Goal: Task Accomplishment & Management: Manage account settings

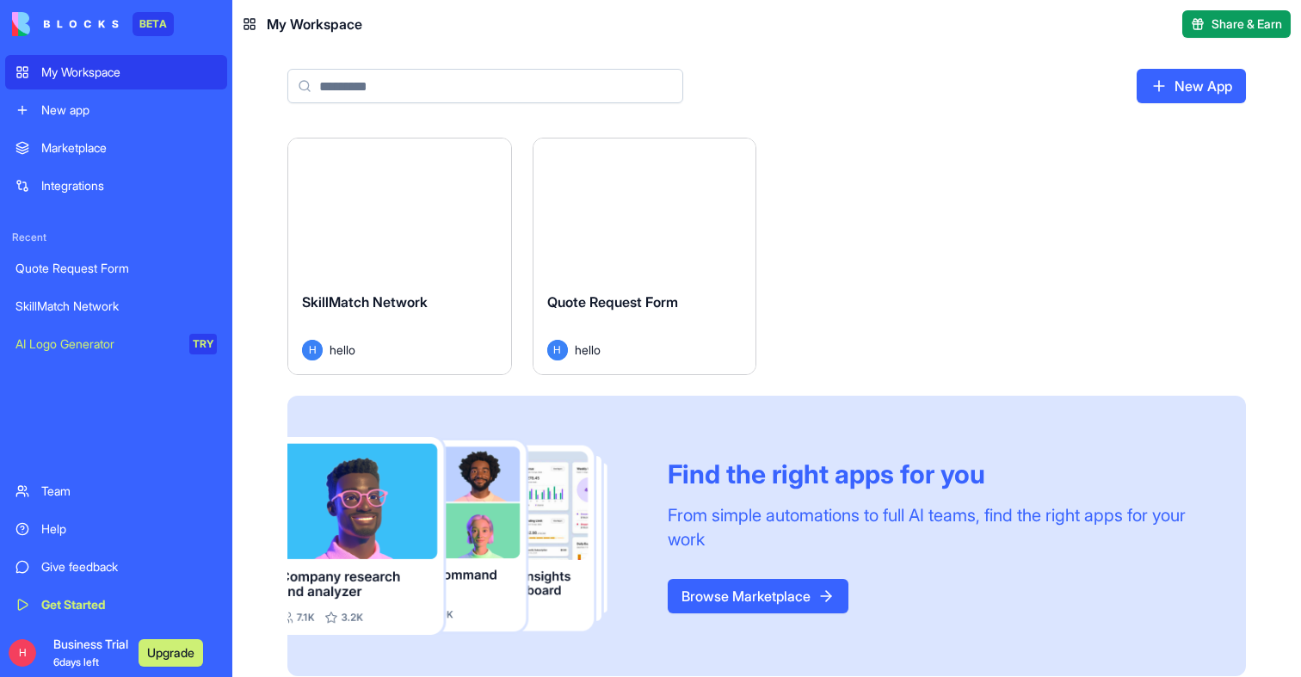
click at [426, 207] on button "Launch" at bounding box center [399, 208] width 129 height 34
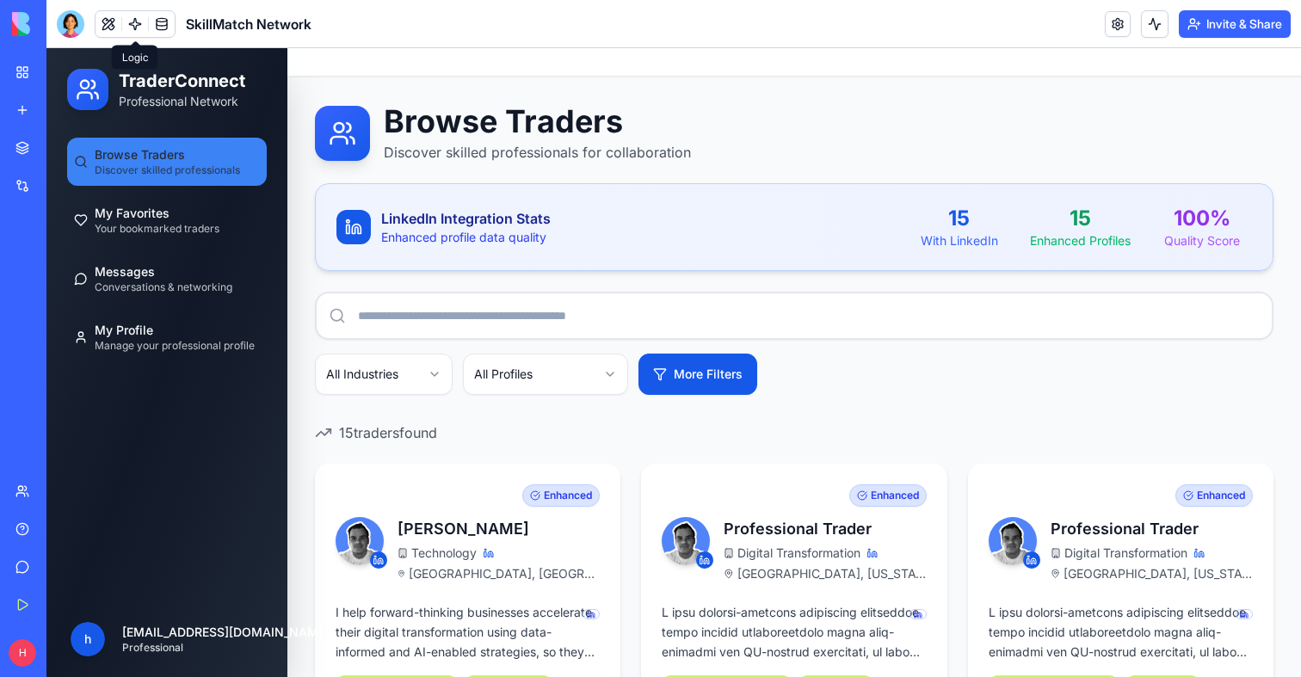
click at [133, 32] on link at bounding box center [135, 24] width 26 height 26
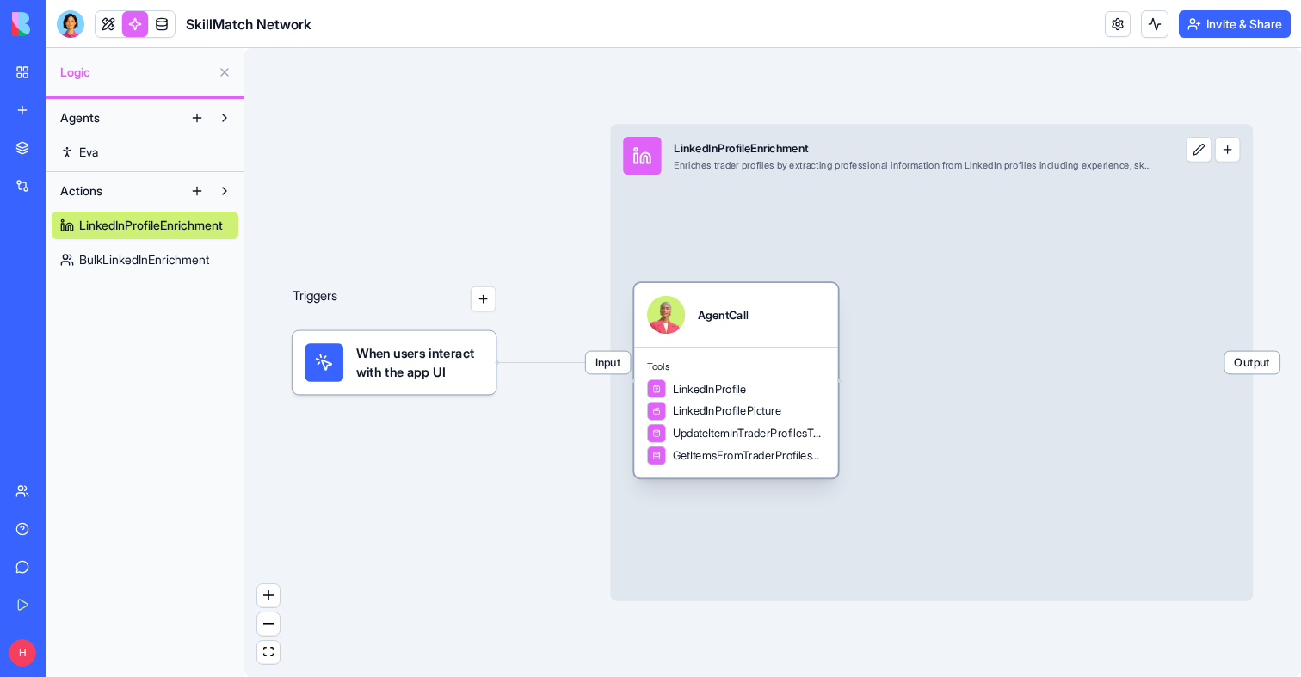
click at [738, 361] on span "Tools" at bounding box center [736, 367] width 178 height 13
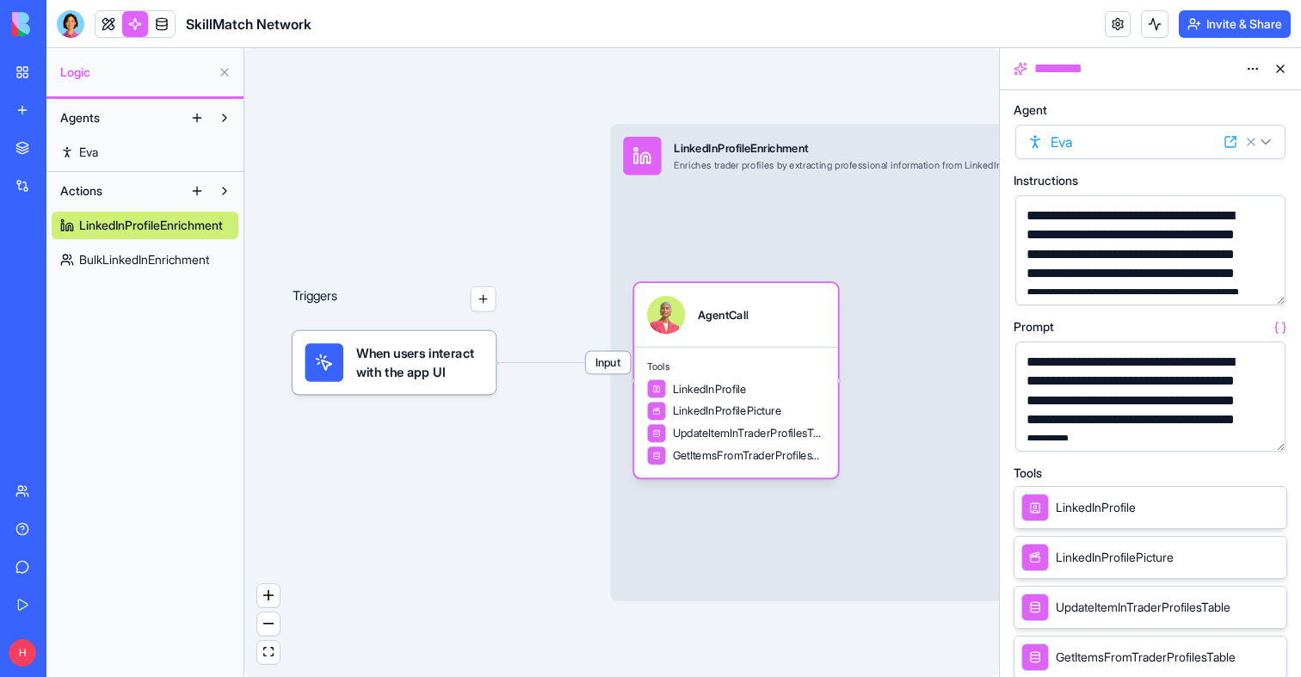
click at [602, 367] on span "Input" at bounding box center [608, 363] width 45 height 22
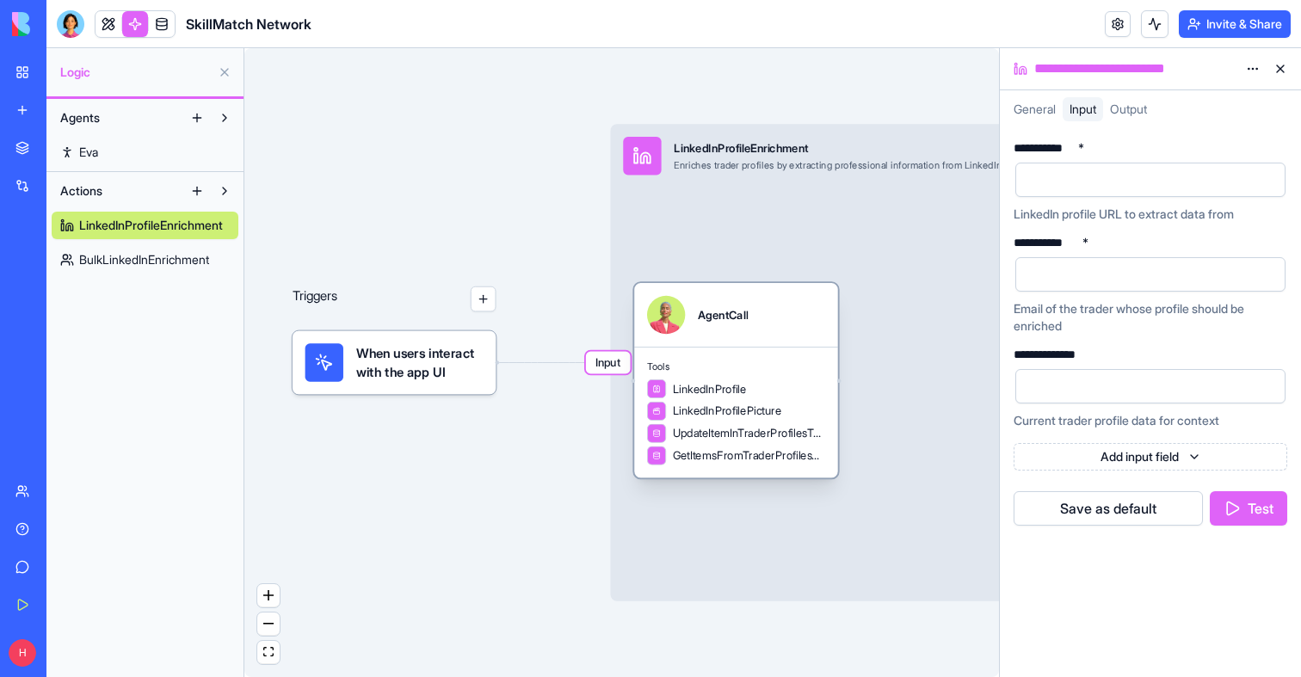
click at [766, 384] on div "LinkedInProfile" at bounding box center [736, 389] width 178 height 19
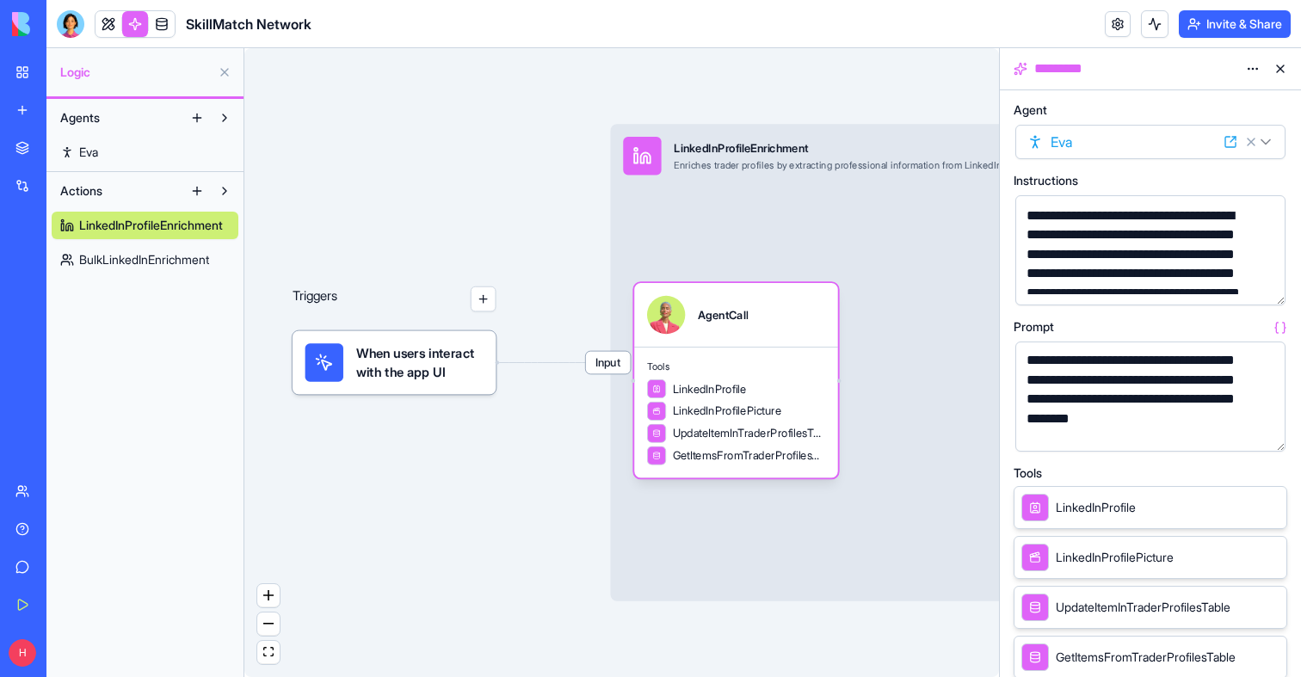
scroll to position [22, 0]
click at [1270, 435] on button "button" at bounding box center [1269, 435] width 28 height 28
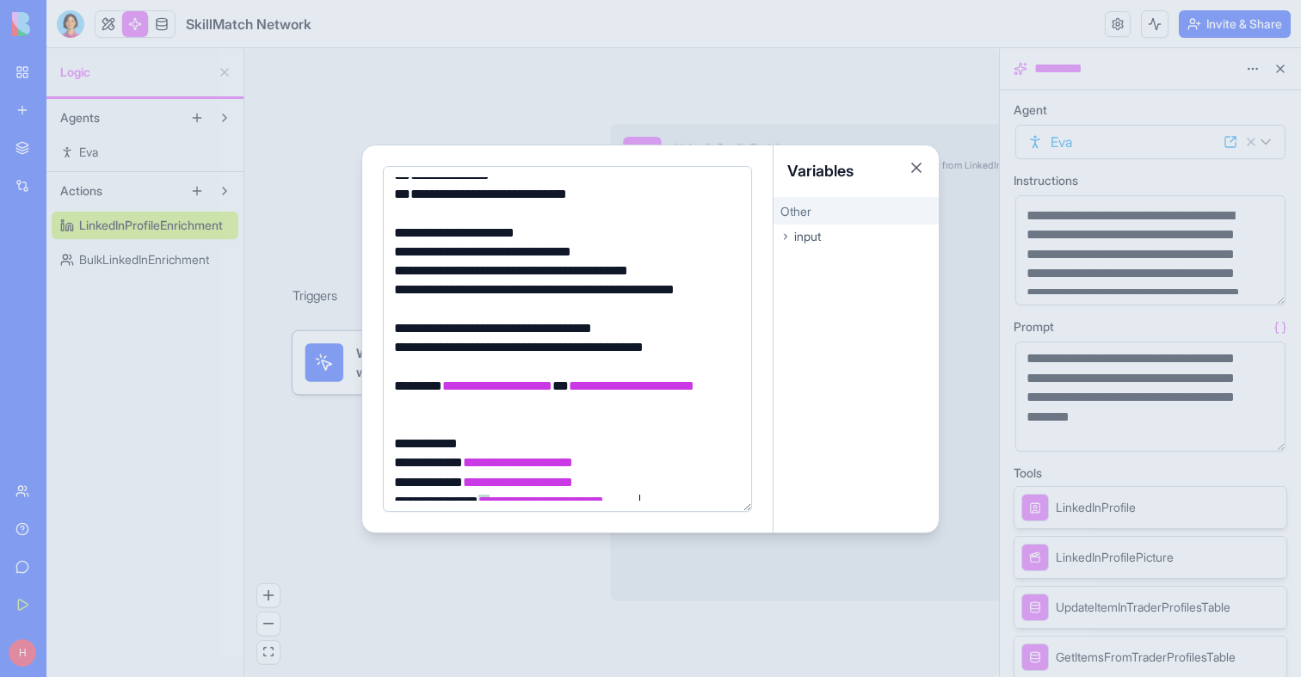
scroll to position [312, 0]
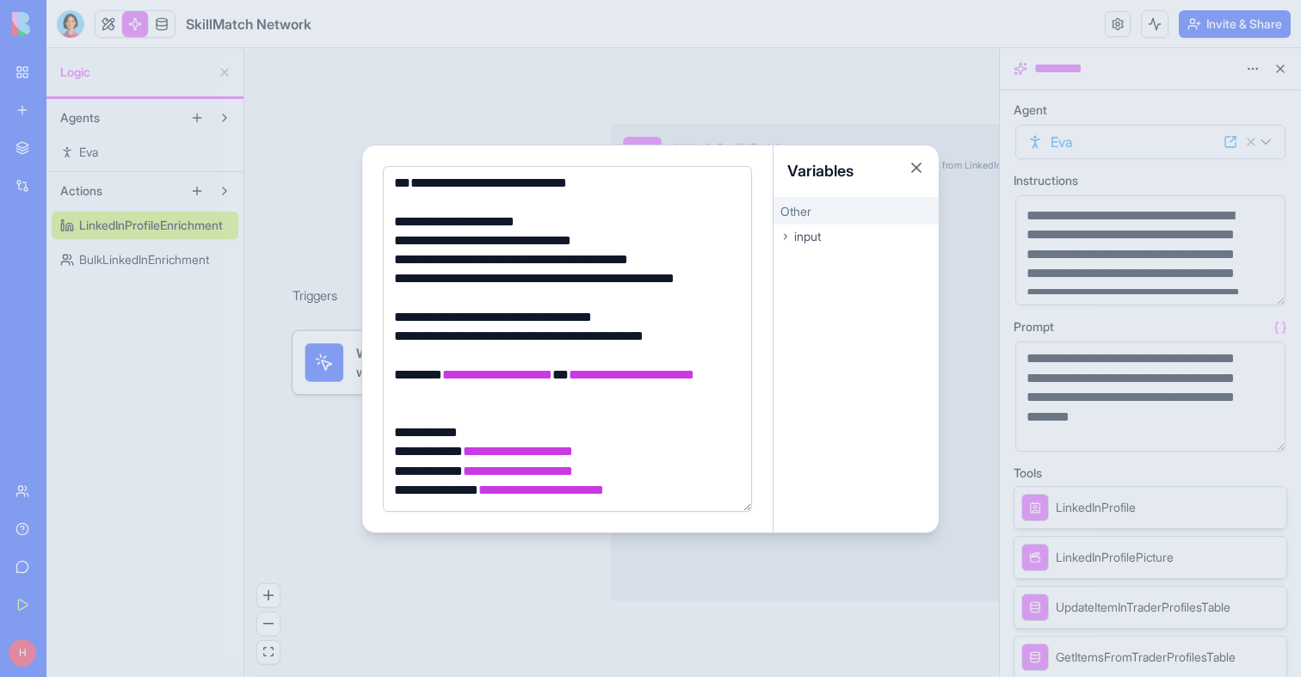
click at [350, 481] on div at bounding box center [650, 338] width 1301 height 677
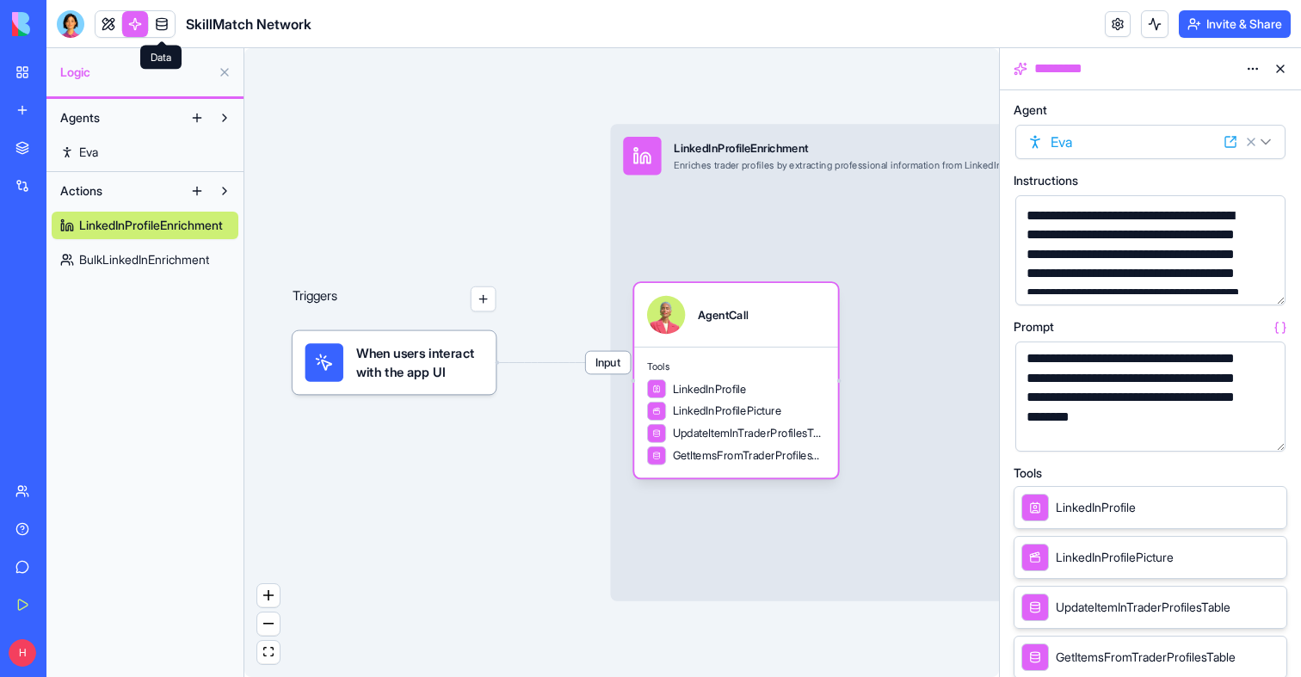
click at [164, 31] on link at bounding box center [162, 24] width 26 height 26
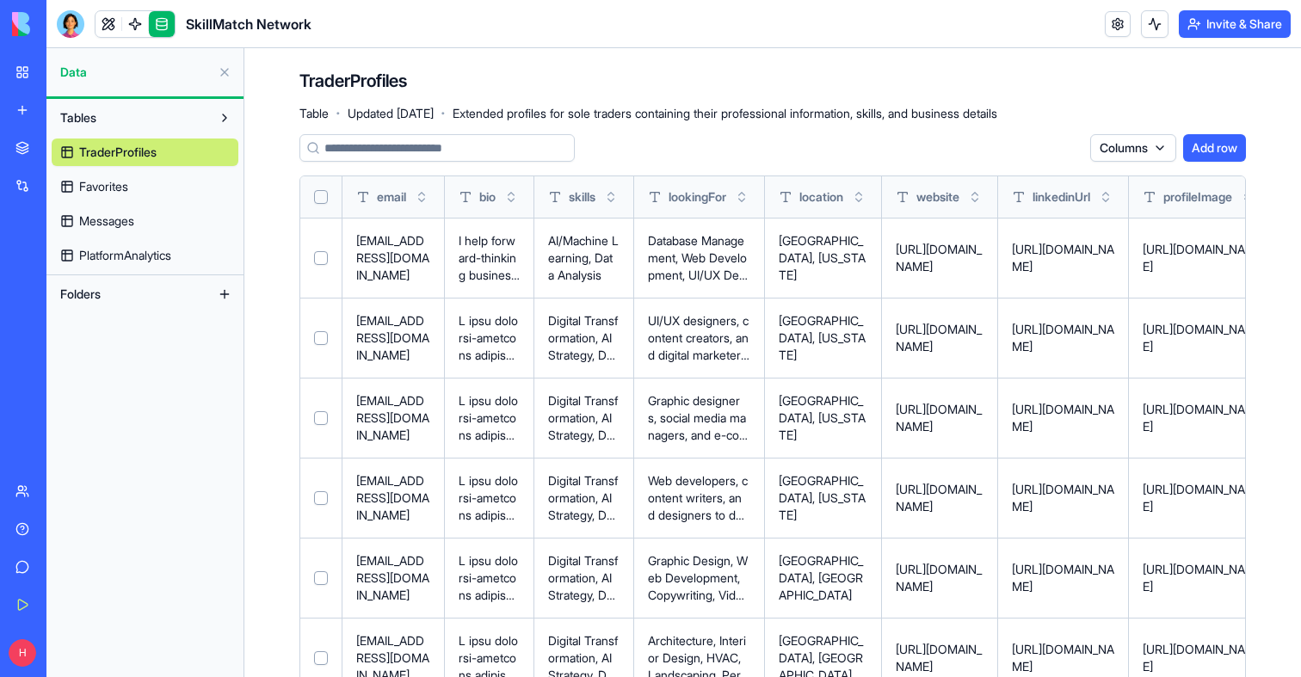
click at [145, 182] on link "Favorites" at bounding box center [145, 187] width 187 height 28
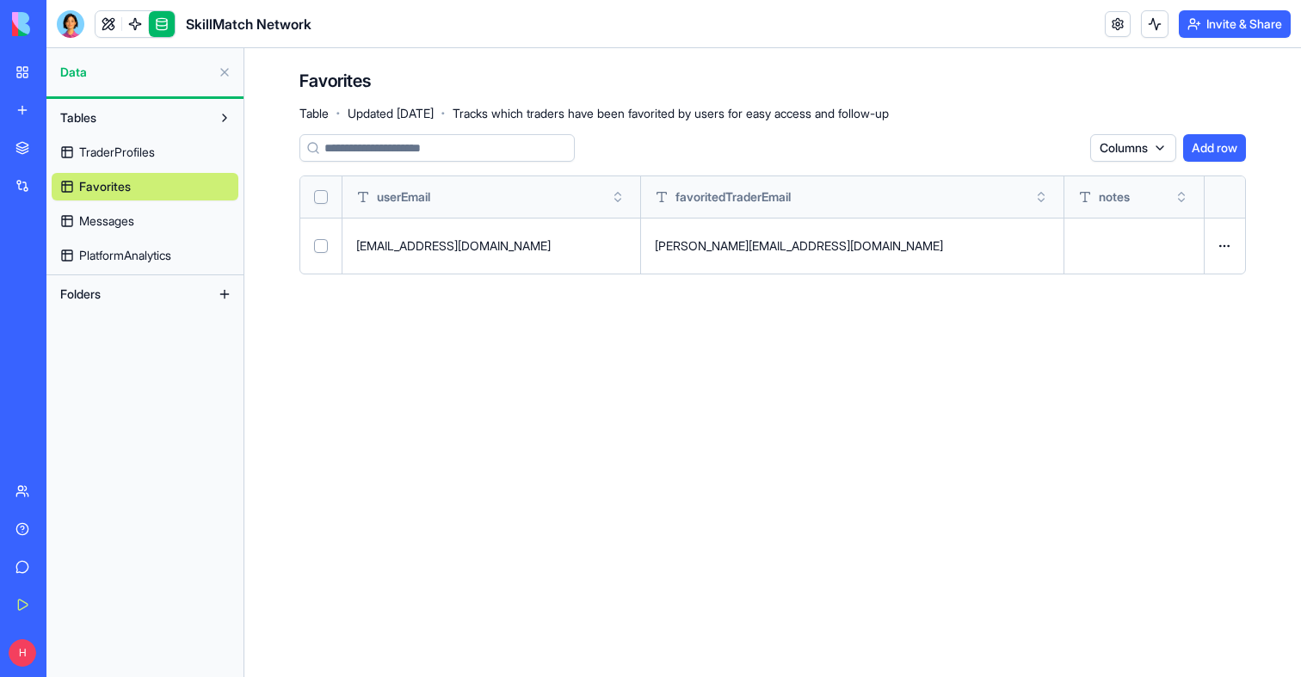
click at [139, 236] on div "TraderProfiles Favorites Messages PlatformAnalytics" at bounding box center [145, 201] width 187 height 138
click at [132, 224] on span "Messages" at bounding box center [106, 221] width 55 height 17
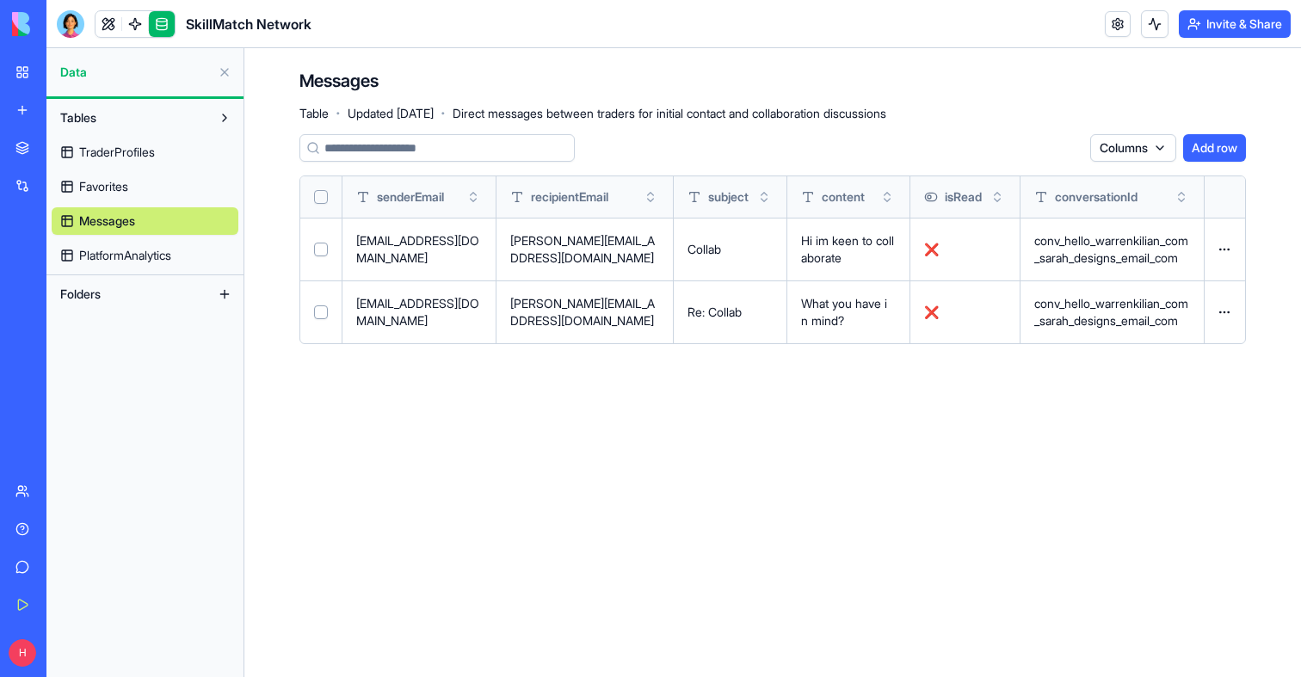
click at [131, 259] on span "PlatformAnalytics" at bounding box center [125, 255] width 92 height 17
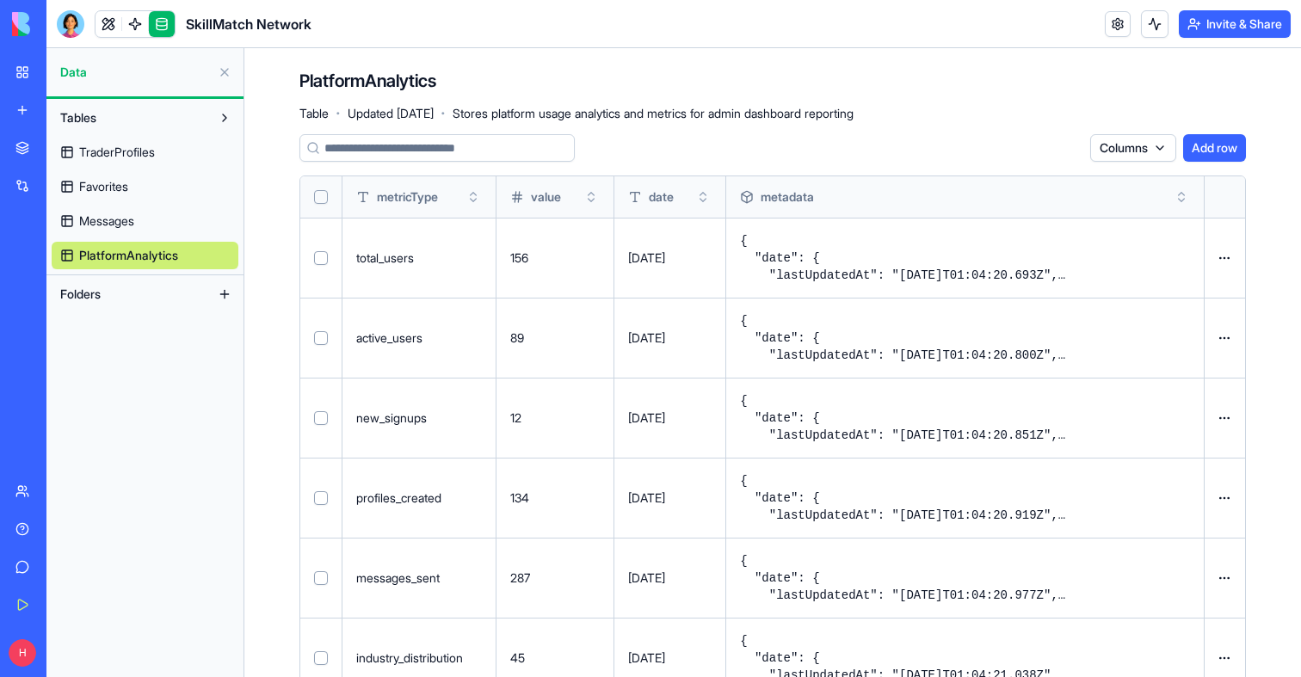
click at [150, 164] on link "TraderProfiles" at bounding box center [145, 153] width 187 height 28
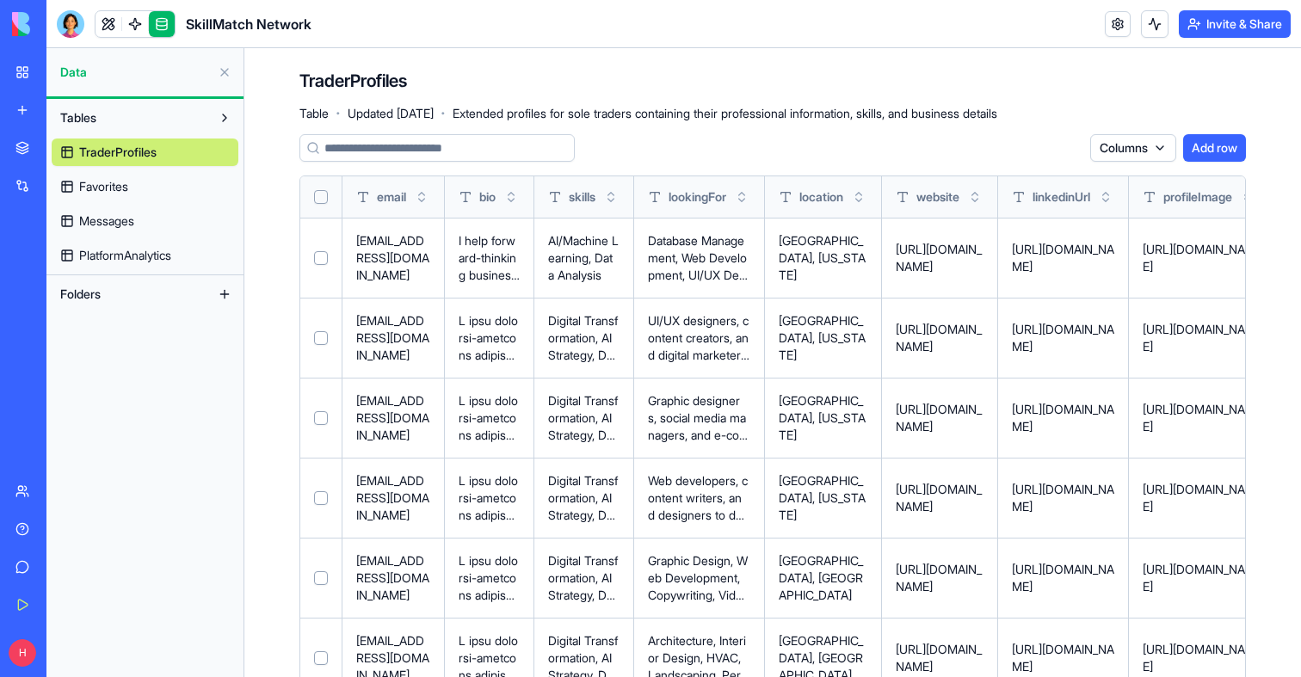
click at [160, 272] on div "Tables TraderProfiles Favorites Messages PlatformAnalytics" at bounding box center [144, 187] width 197 height 176
click at [160, 258] on span "PlatformAnalytics" at bounding box center [125, 255] width 92 height 17
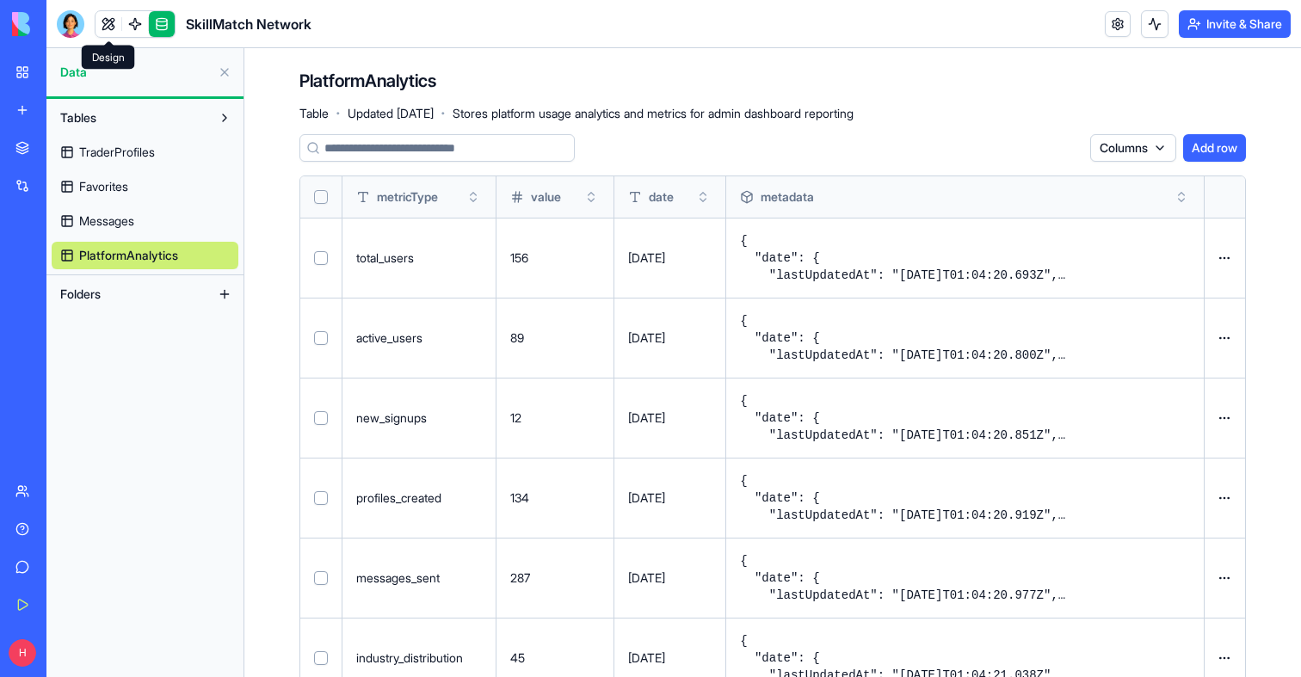
click at [106, 20] on link at bounding box center [109, 24] width 26 height 26
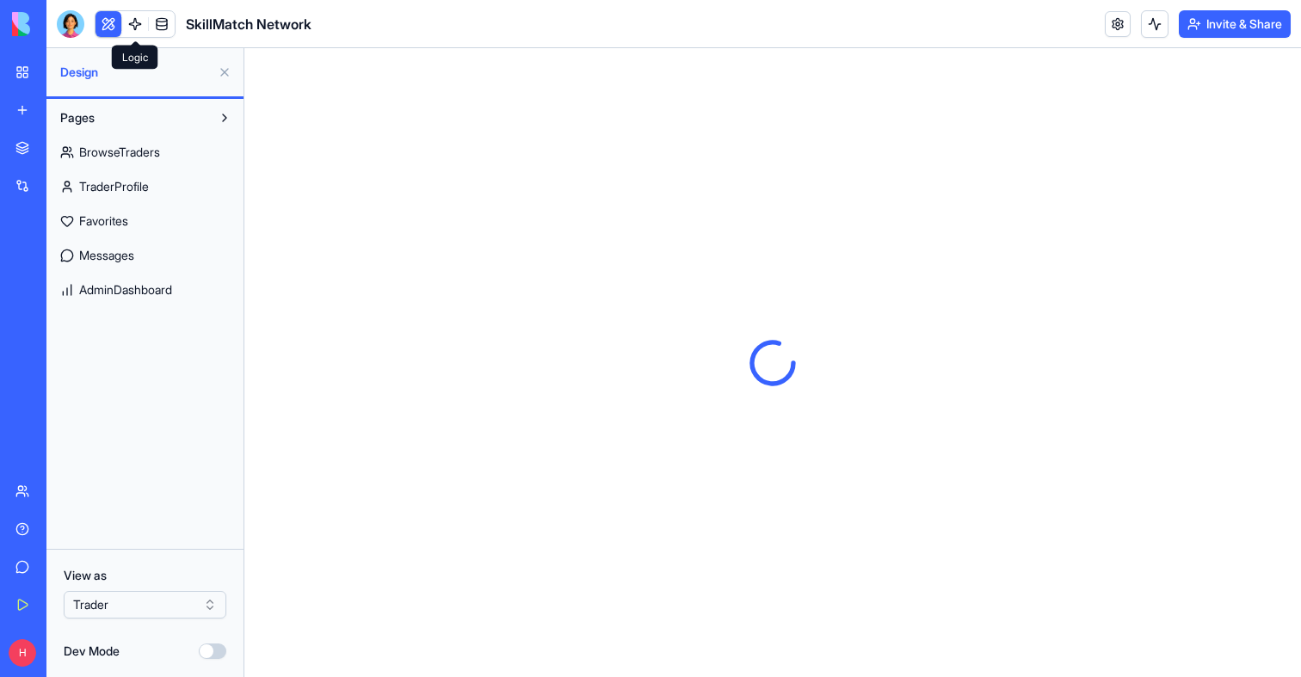
click at [126, 22] on link at bounding box center [135, 24] width 26 height 26
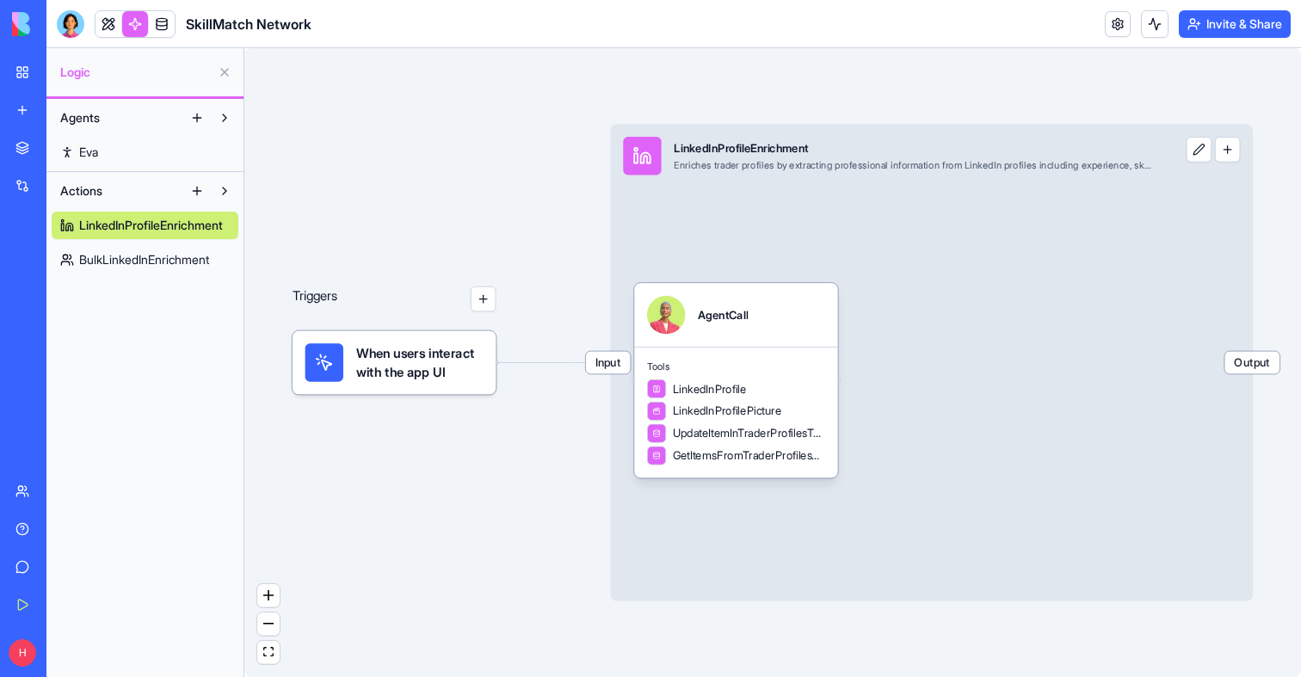
click at [135, 246] on link "BulkLinkedInEnrichment" at bounding box center [145, 260] width 187 height 28
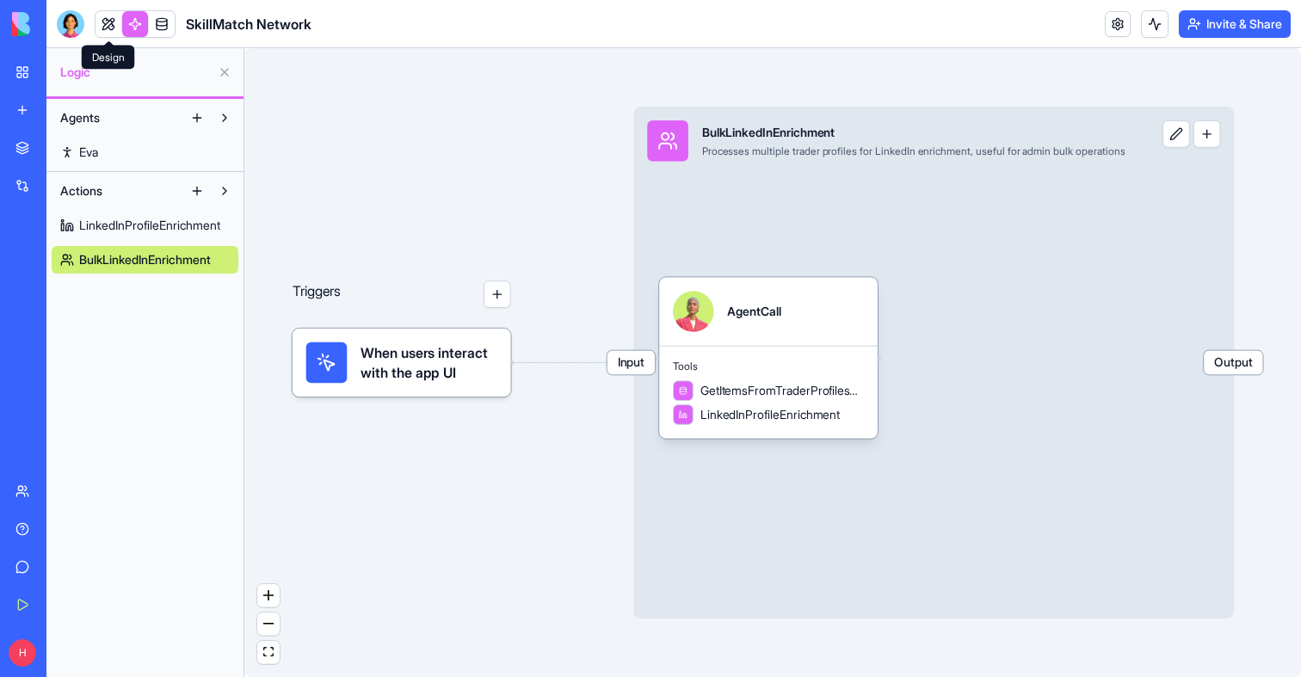
click at [108, 26] on link at bounding box center [109, 24] width 26 height 26
click at [108, 26] on button at bounding box center [109, 24] width 26 height 26
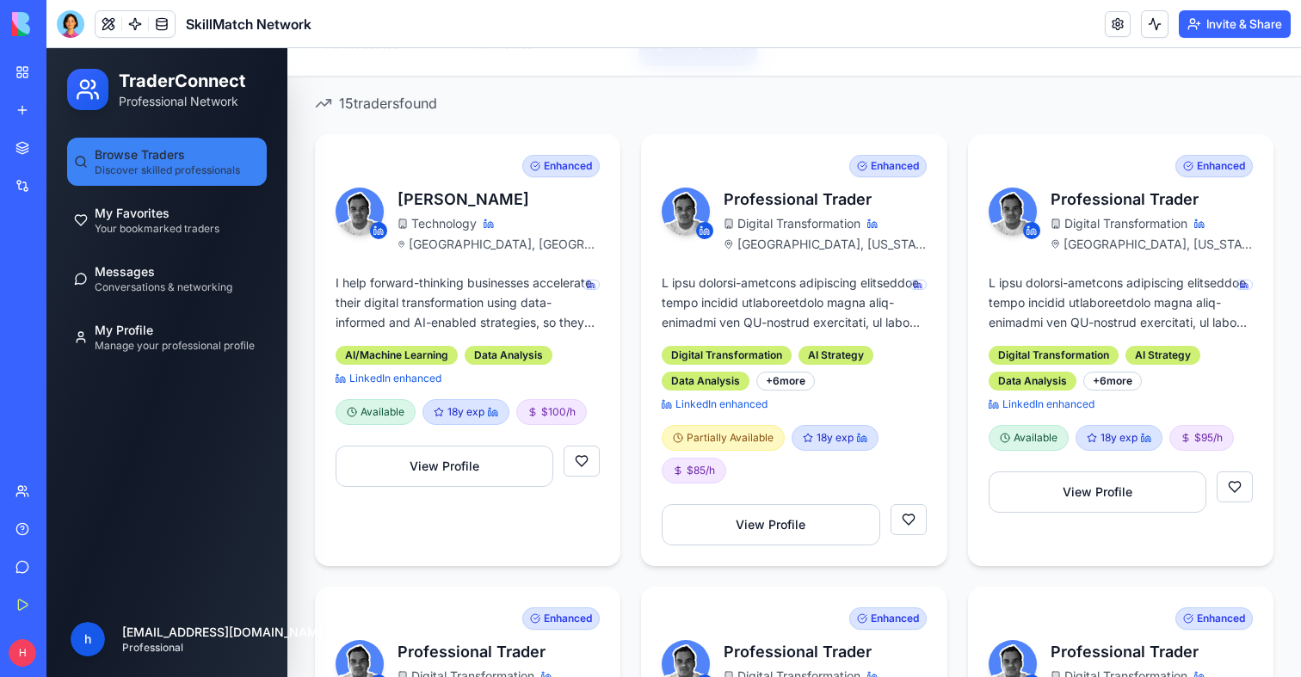
scroll to position [367, 0]
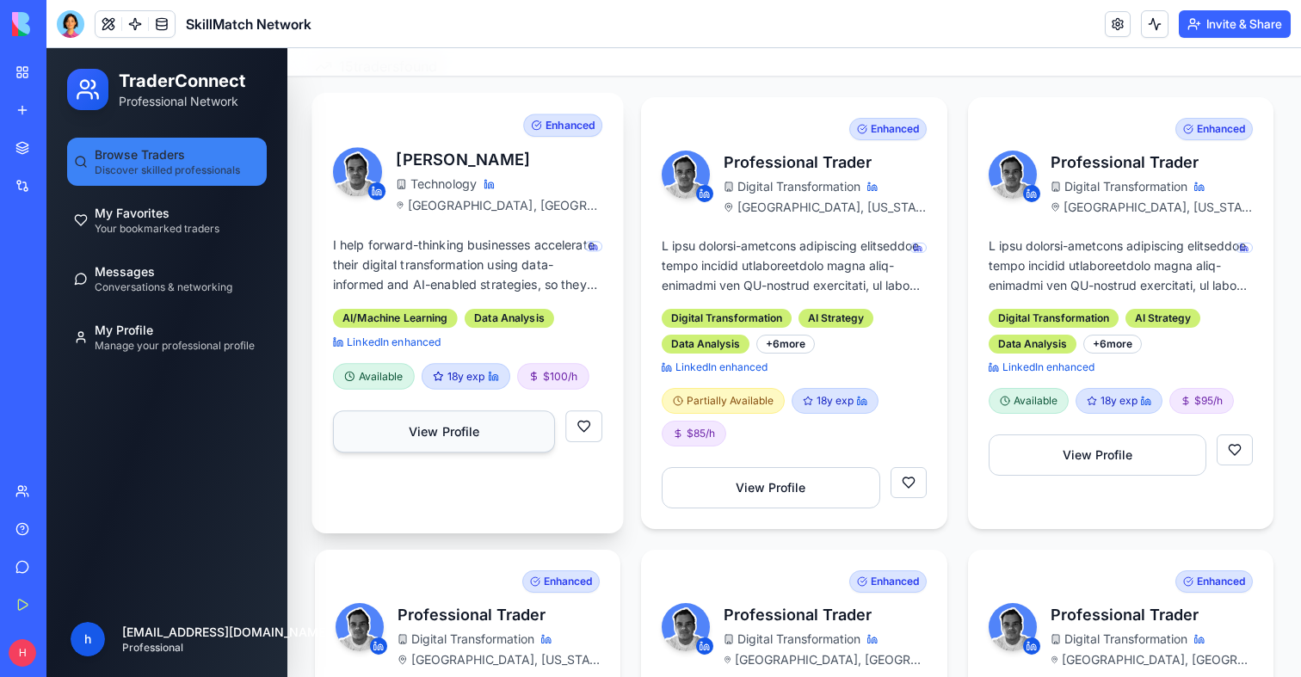
click at [510, 420] on button "View Profile" at bounding box center [444, 432] width 222 height 42
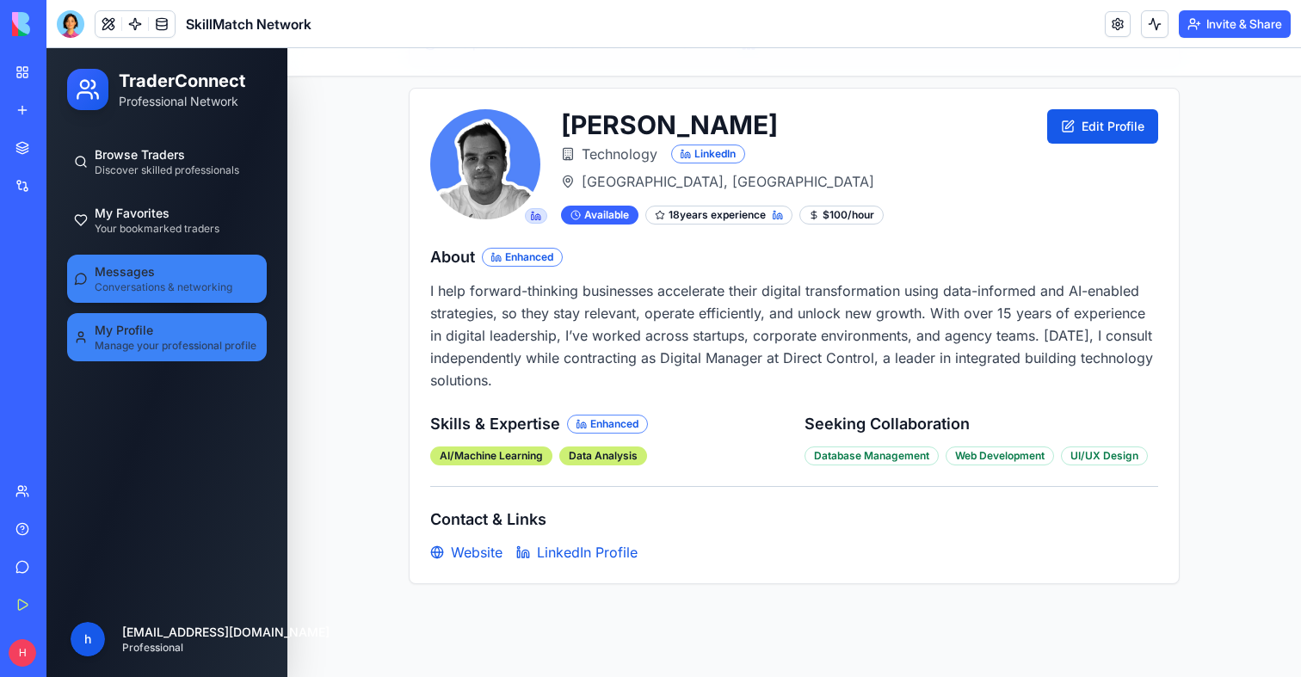
click at [190, 278] on div "Messages Conversations & networking" at bounding box center [164, 278] width 138 height 31
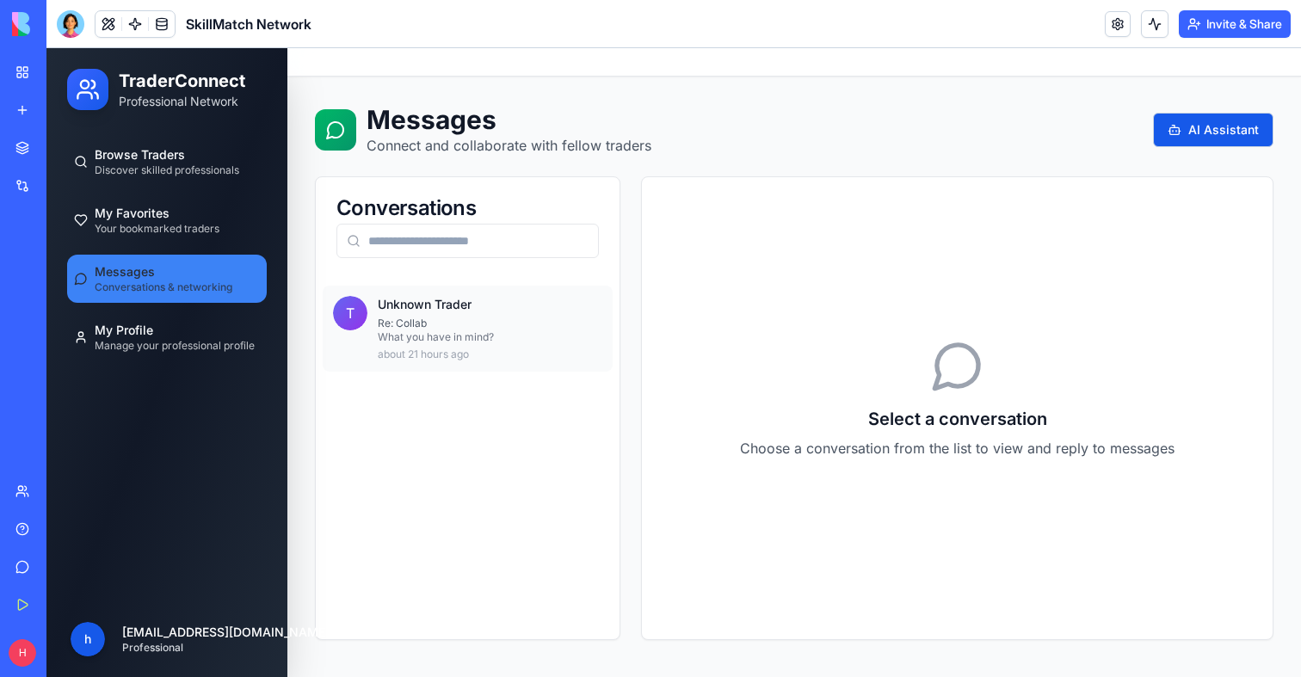
click at [444, 330] on p "What you have in mind?" at bounding box center [490, 337] width 225 height 14
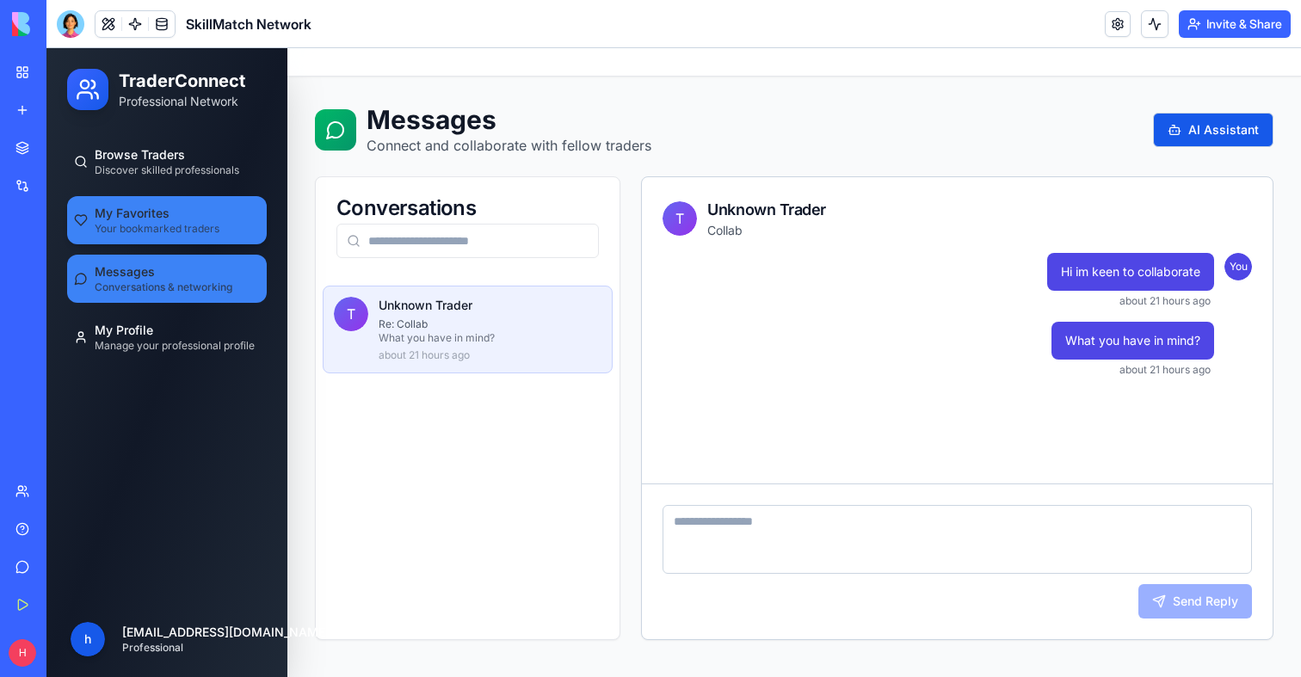
click at [188, 226] on span "Your bookmarked traders" at bounding box center [157, 229] width 125 height 14
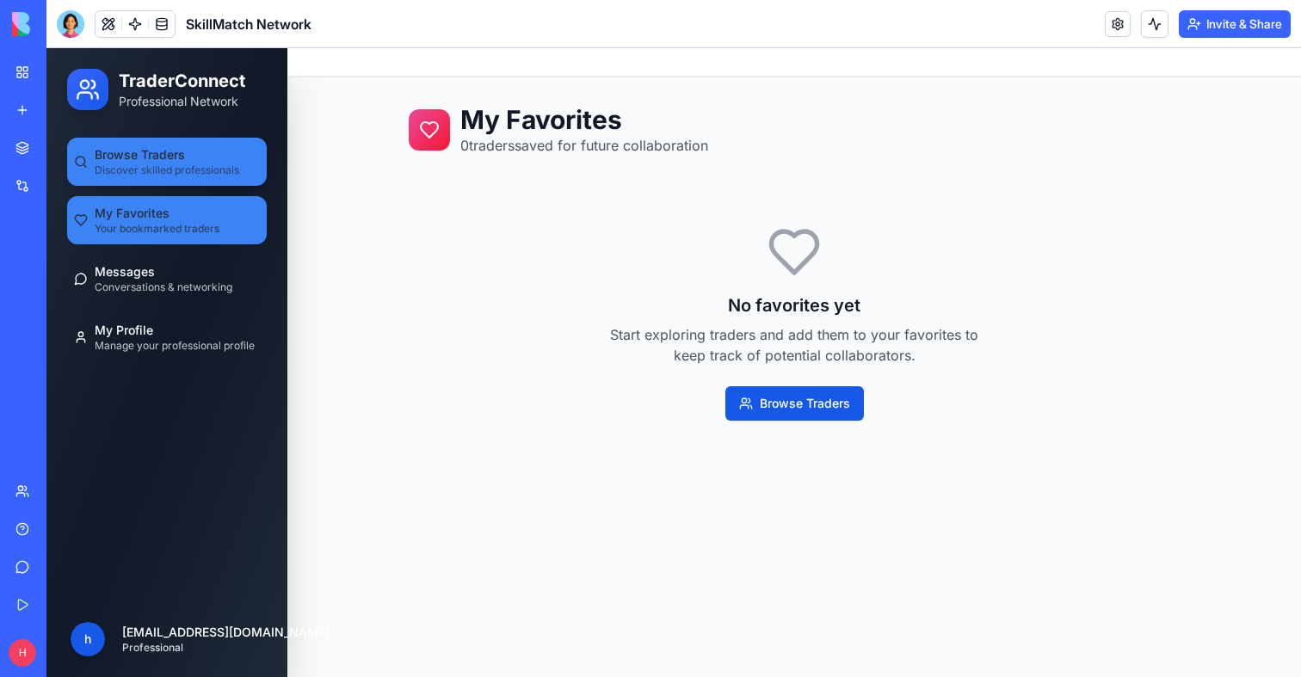
click at [176, 161] on span "Browse Traders" at bounding box center [140, 154] width 90 height 17
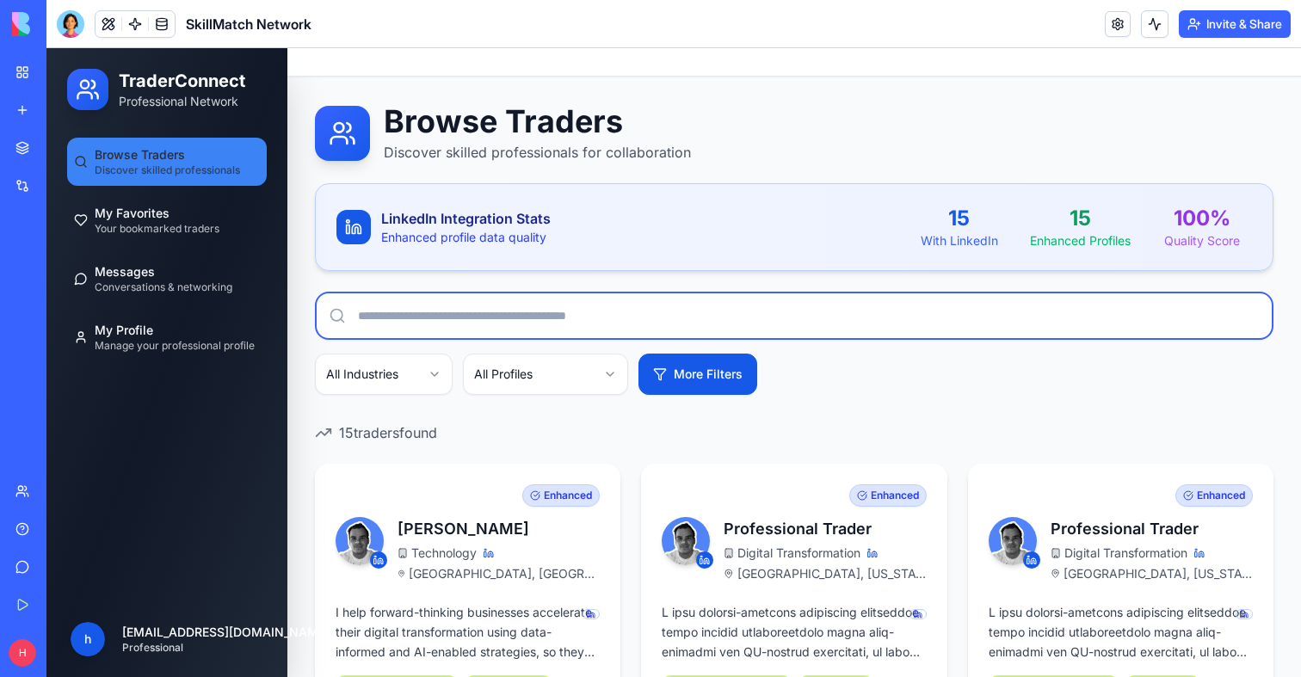
click at [440, 320] on input at bounding box center [794, 316] width 959 height 48
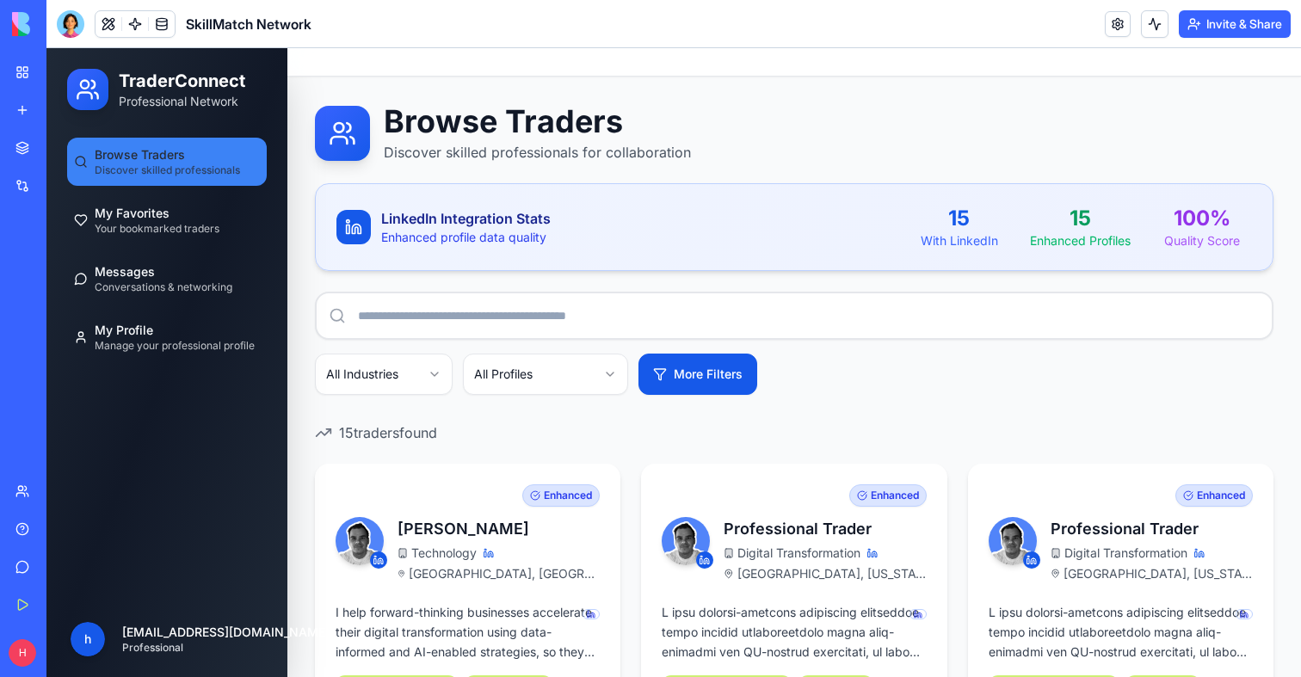
click at [482, 229] on p "Enhanced profile data quality" at bounding box center [466, 237] width 170 height 17
click at [482, 244] on p "Enhanced profile data quality" at bounding box center [466, 237] width 170 height 17
click at [481, 219] on h3 "LinkedIn Integration Stats" at bounding box center [466, 218] width 170 height 21
click at [967, 237] on div "With LinkedIn" at bounding box center [959, 240] width 101 height 17
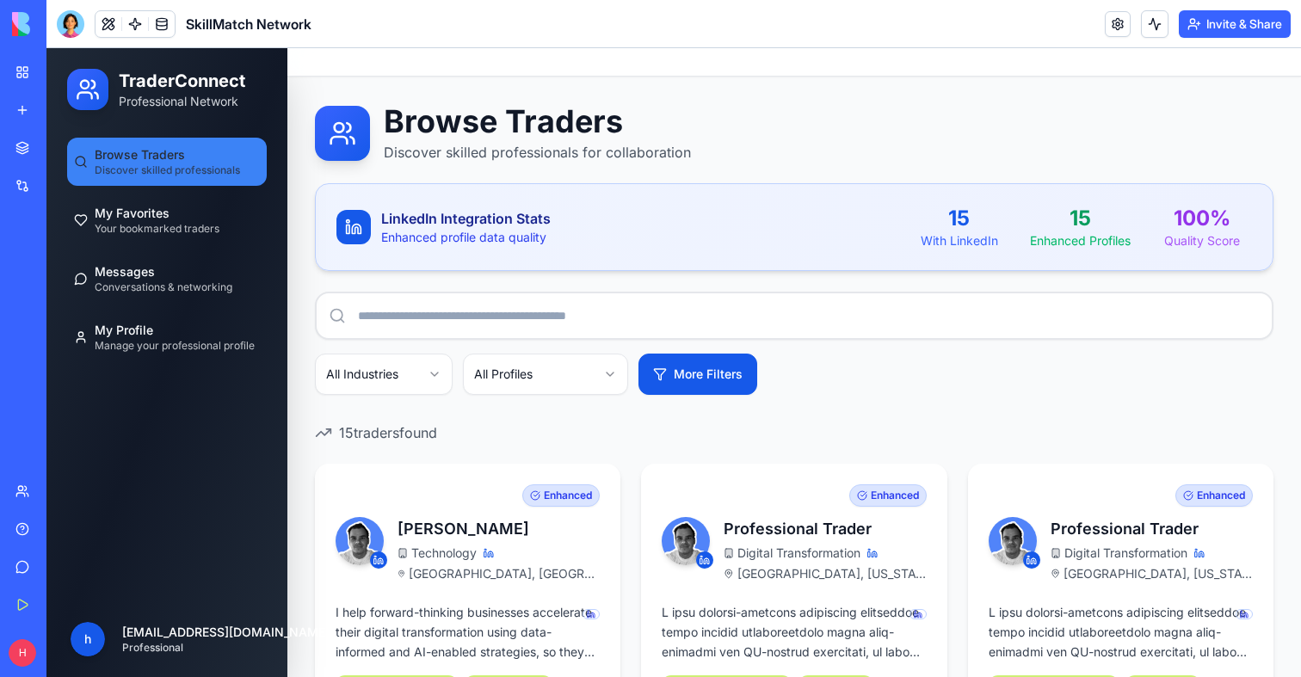
click at [1035, 237] on div "Enhanced Profiles" at bounding box center [1080, 240] width 101 height 17
click at [1096, 232] on div "Enhanced Profiles" at bounding box center [1080, 240] width 101 height 17
click at [1171, 232] on div "Quality Score" at bounding box center [1202, 240] width 101 height 17
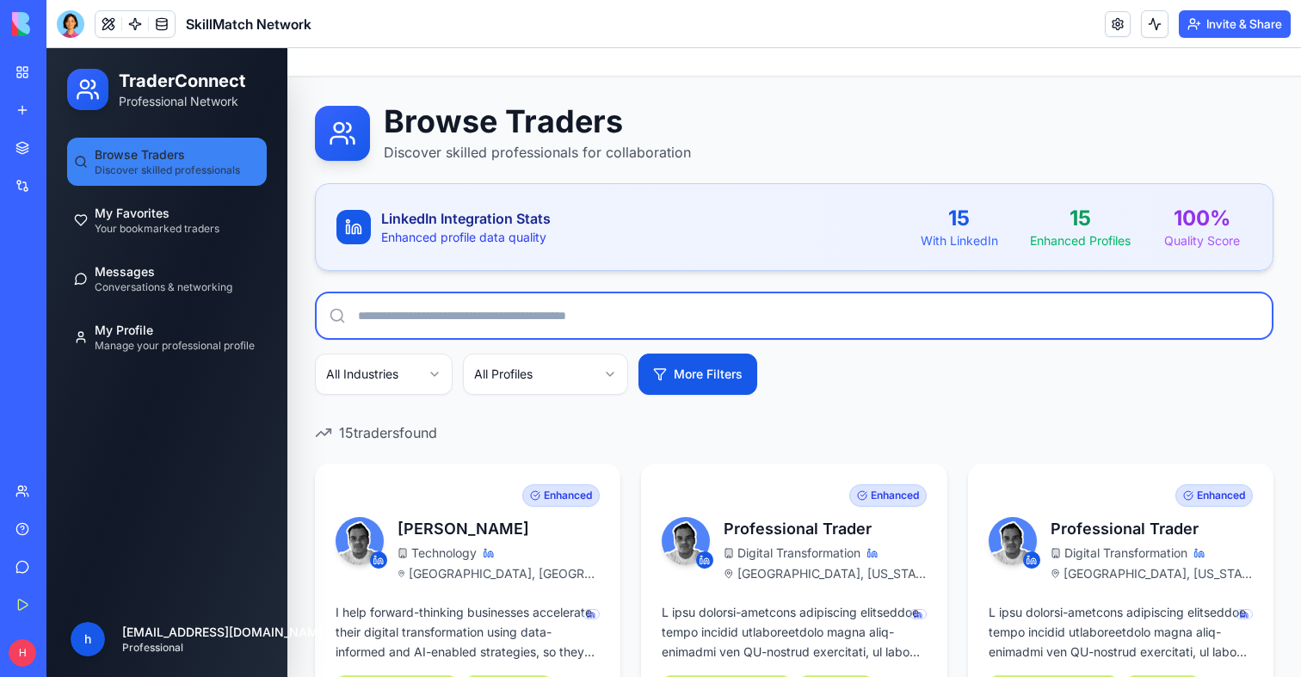
click at [588, 324] on input at bounding box center [794, 316] width 959 height 48
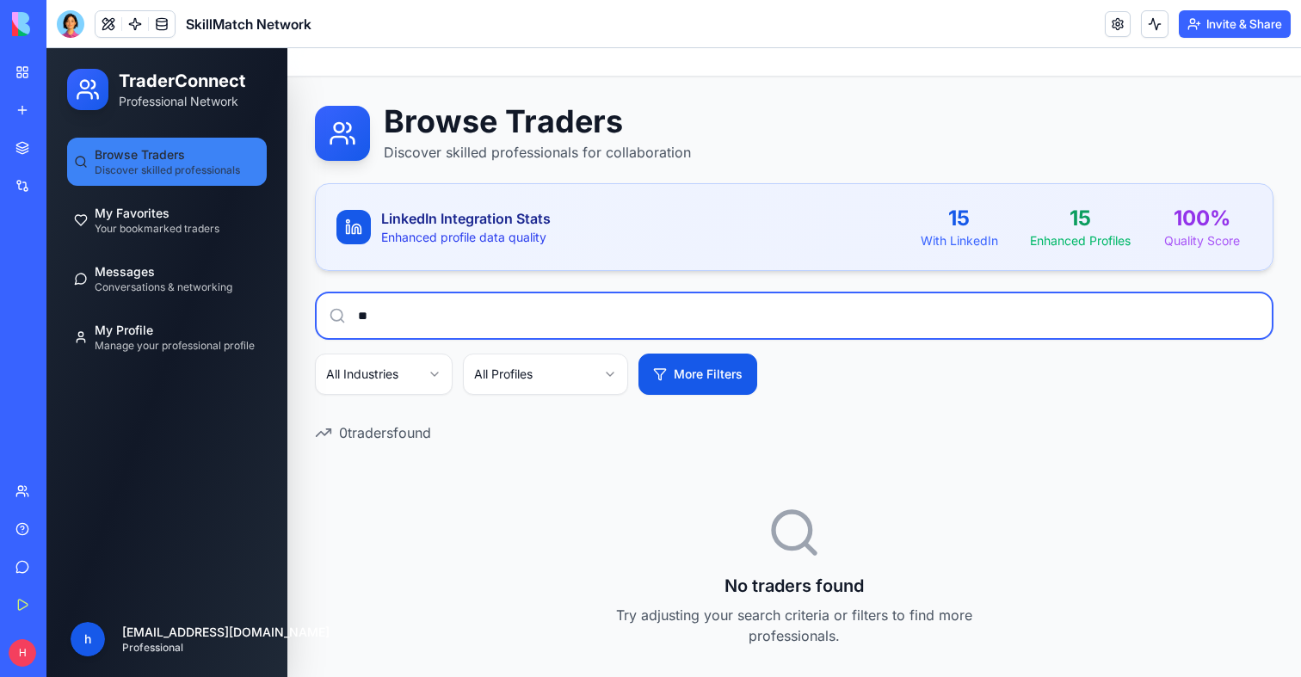
type input "*"
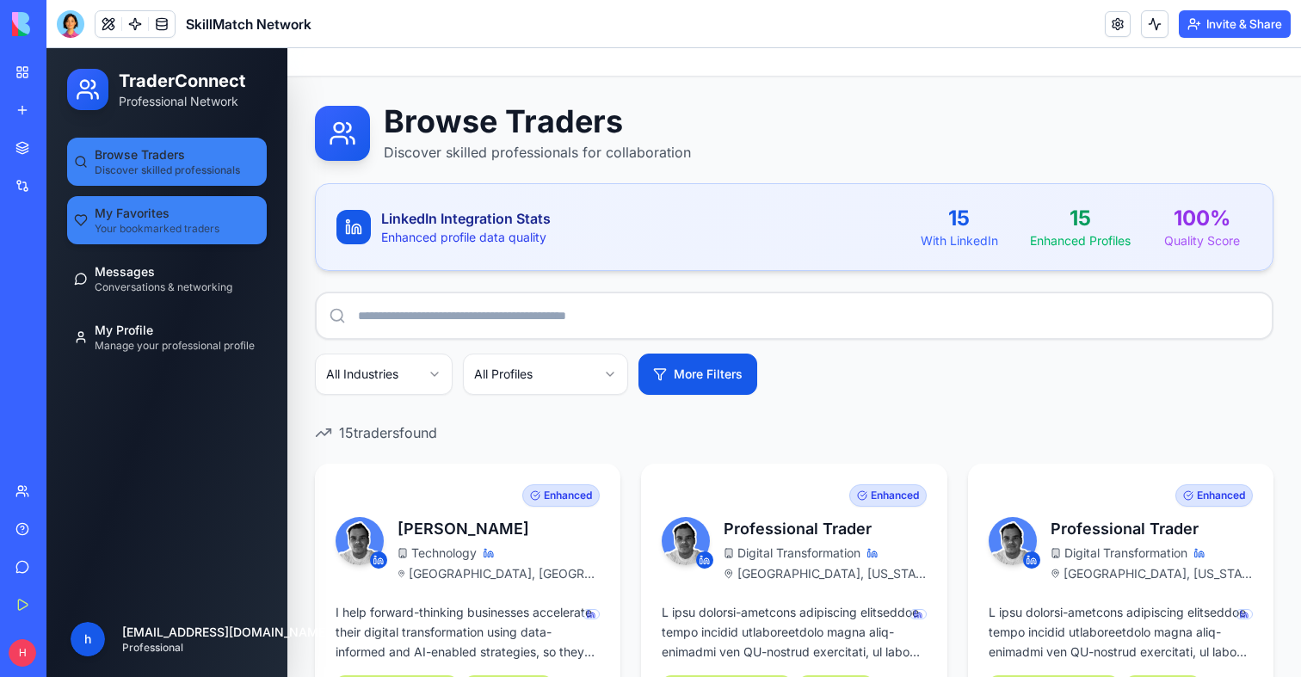
click at [172, 222] on span "Your bookmarked traders" at bounding box center [157, 229] width 125 height 14
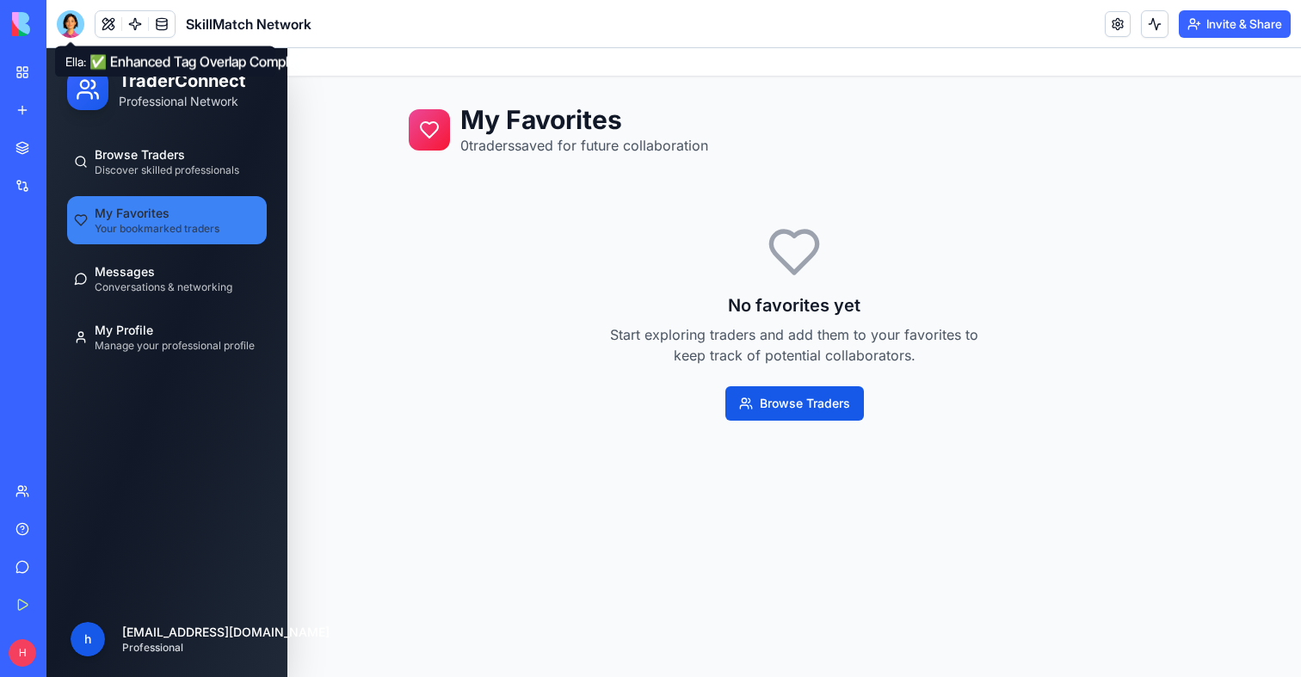
click at [65, 28] on div at bounding box center [71, 24] width 28 height 28
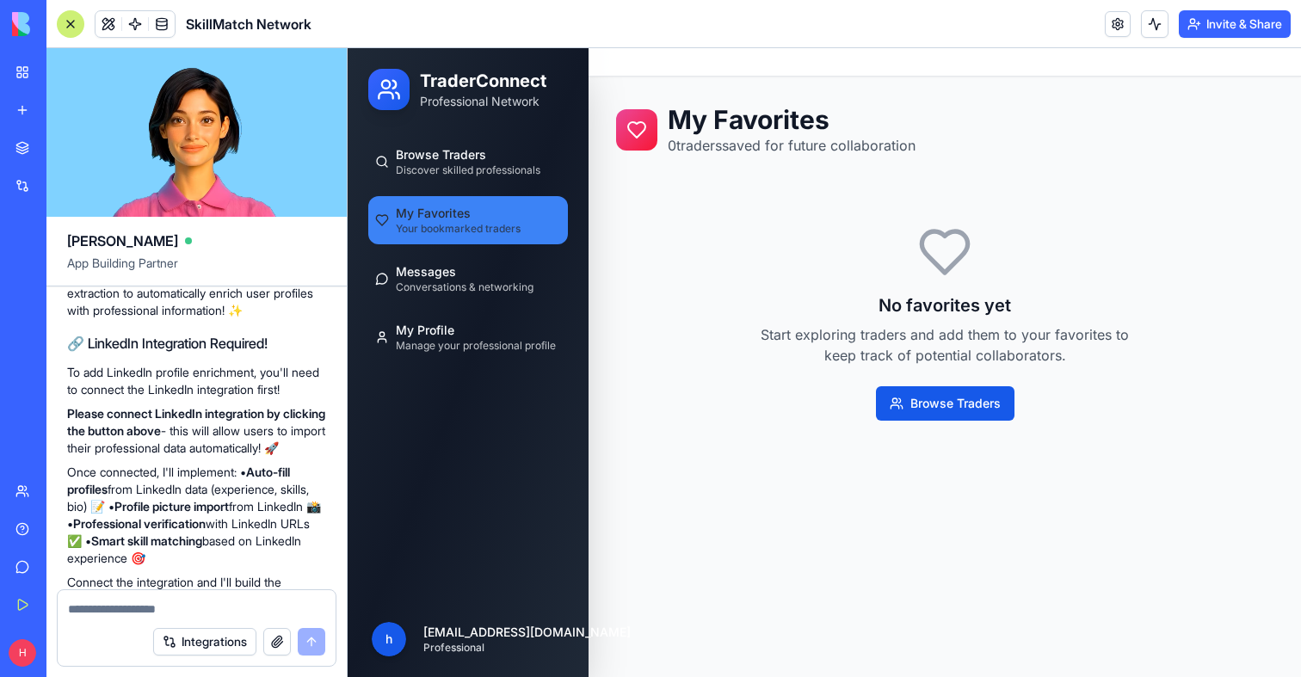
scroll to position [4891, 0]
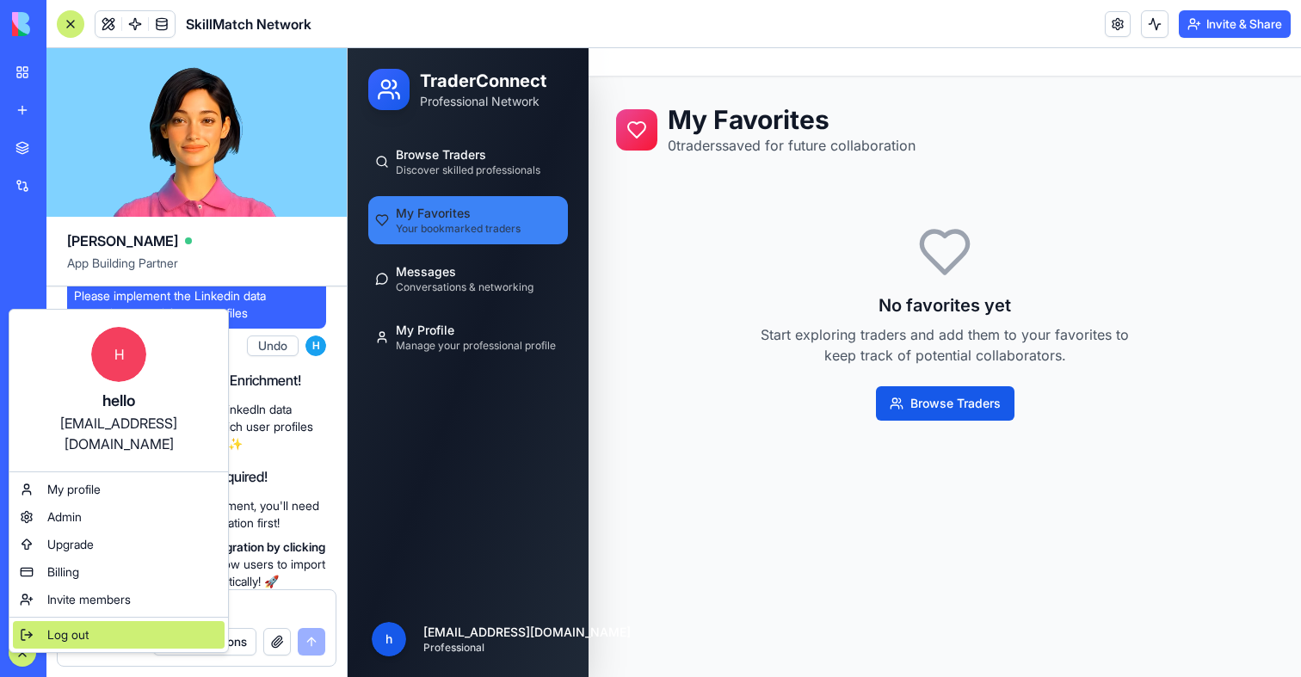
click at [44, 624] on div "Log out" at bounding box center [119, 635] width 212 height 28
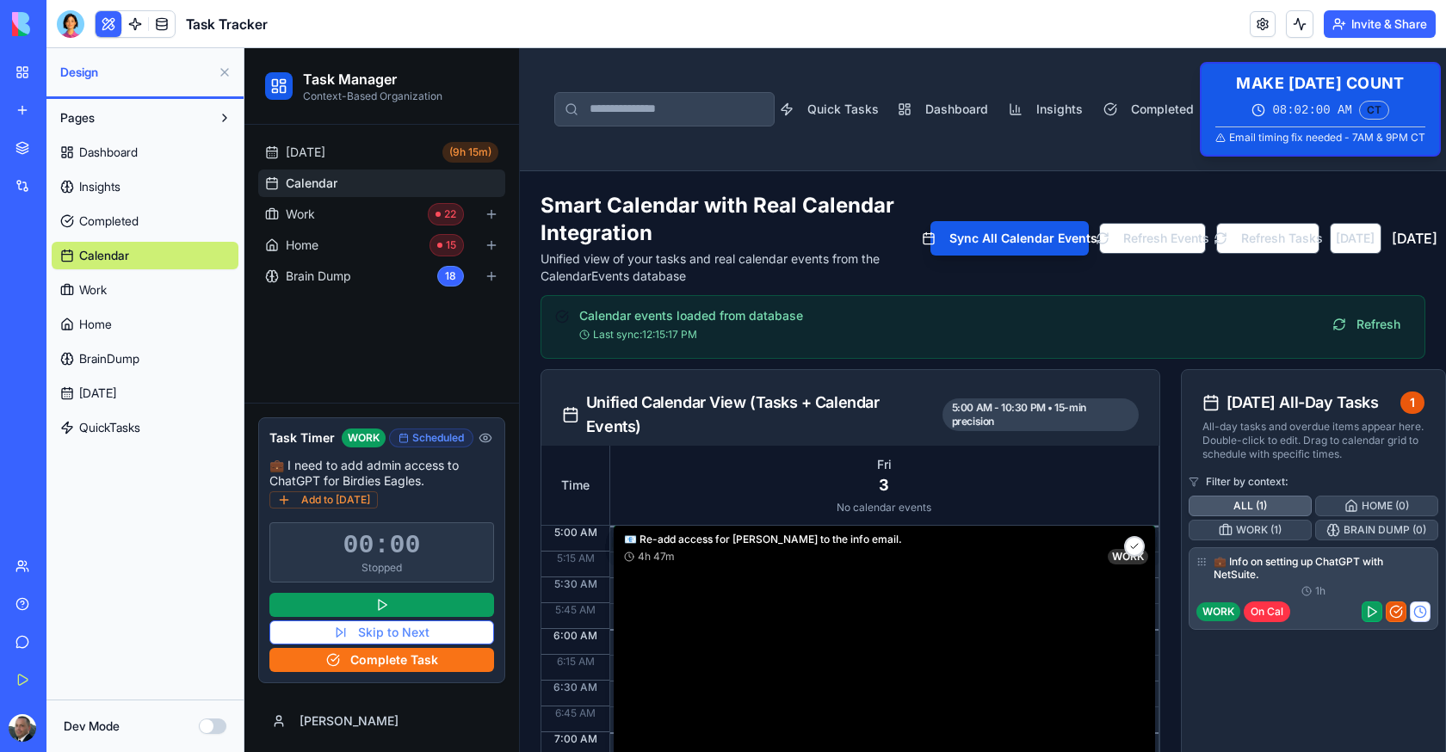
scroll to position [620, 0]
